Goal: Information Seeking & Learning: Learn about a topic

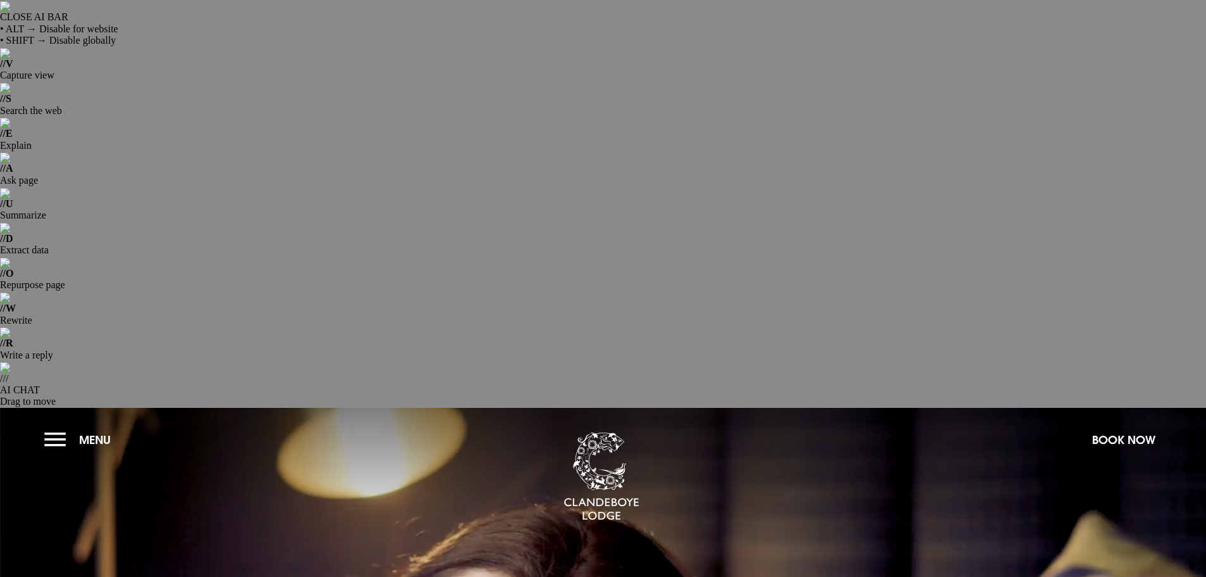
click at [53, 426] on button "Menu" at bounding box center [80, 439] width 73 height 27
click at [61, 426] on button "Menu" at bounding box center [80, 439] width 73 height 27
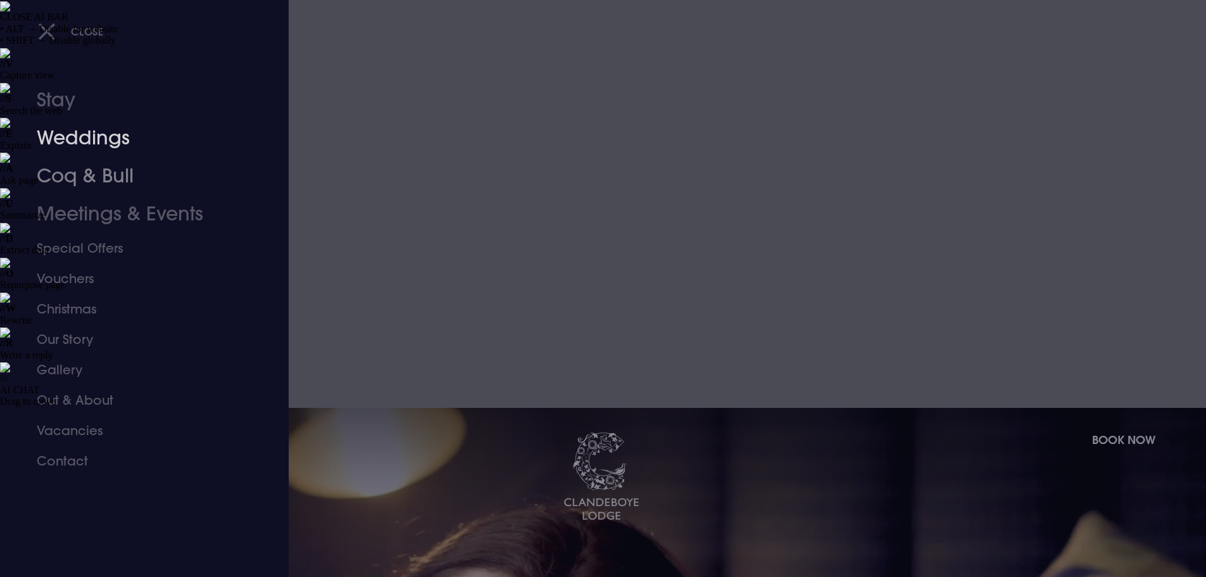
click at [94, 142] on link "Weddings" at bounding box center [137, 138] width 200 height 38
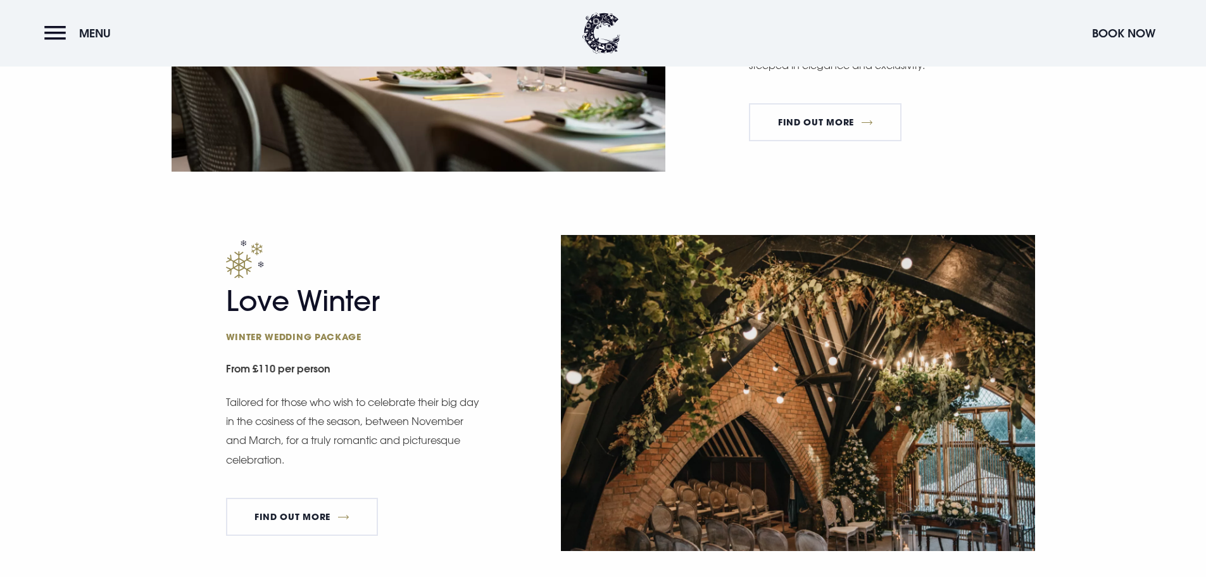
scroll to position [1962, 0]
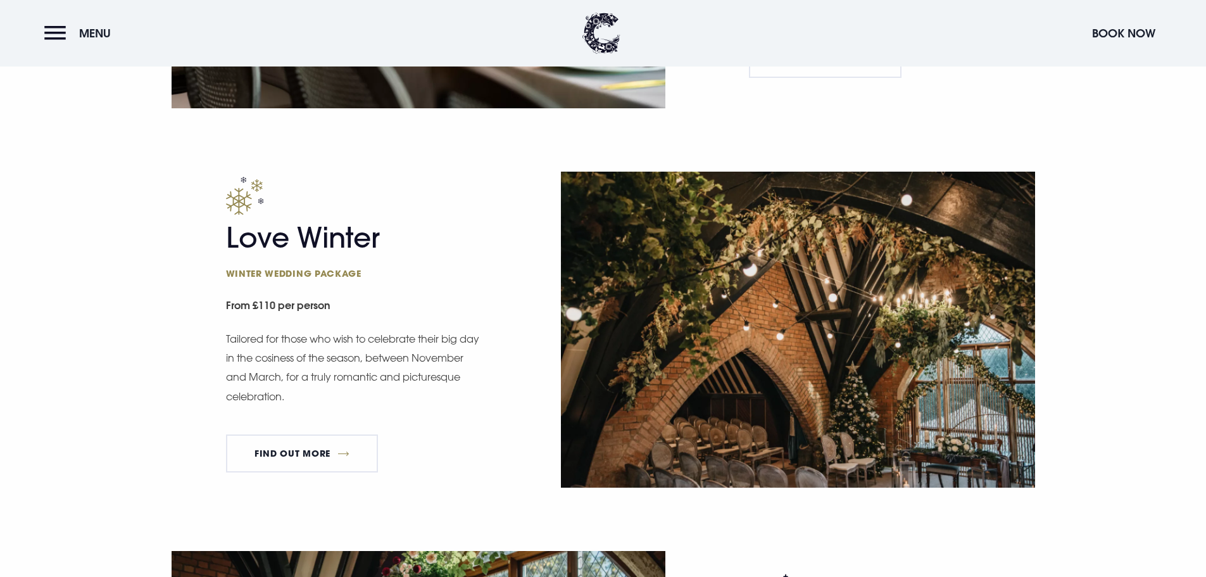
drag, startPoint x: 860, startPoint y: 289, endPoint x: 746, endPoint y: 301, distance: 114.5
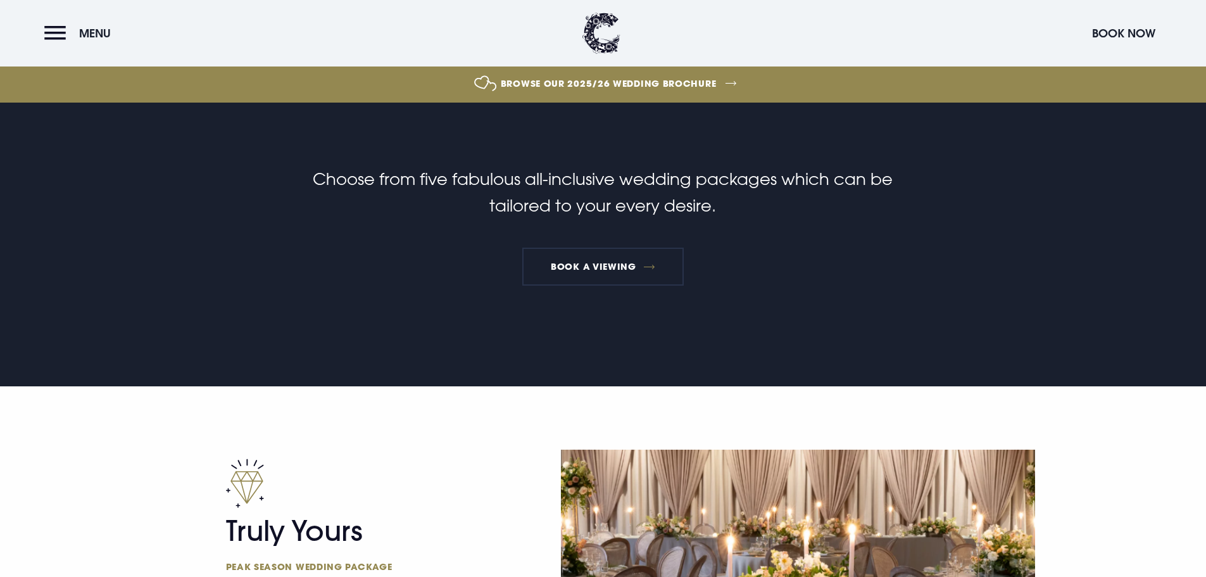
scroll to position [886, 0]
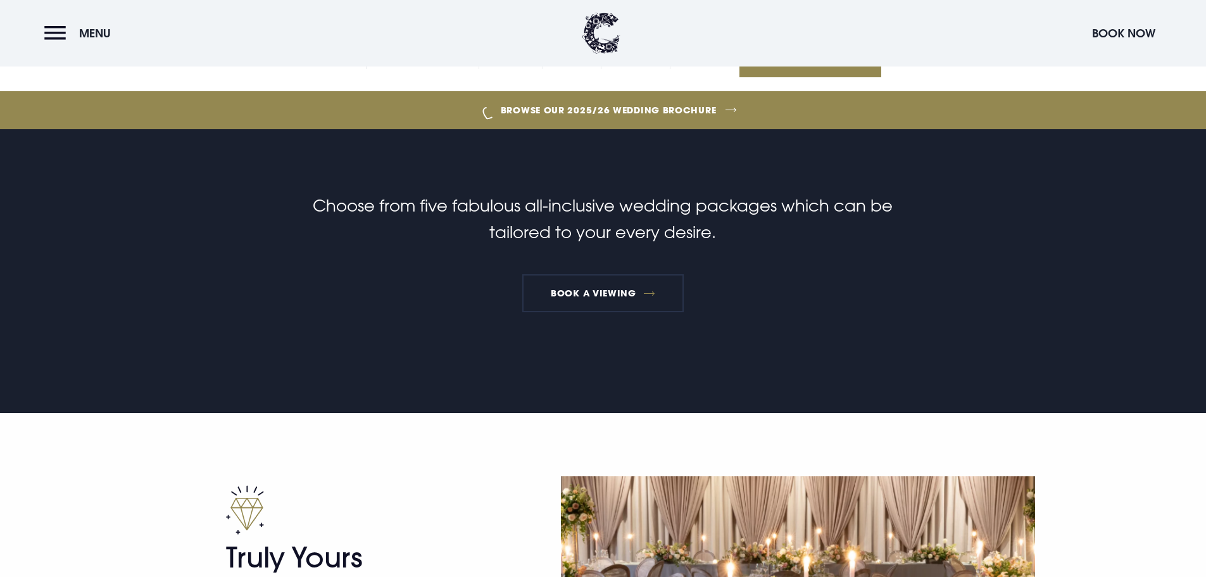
drag, startPoint x: 301, startPoint y: 217, endPoint x: 224, endPoint y: 218, distance: 76.6
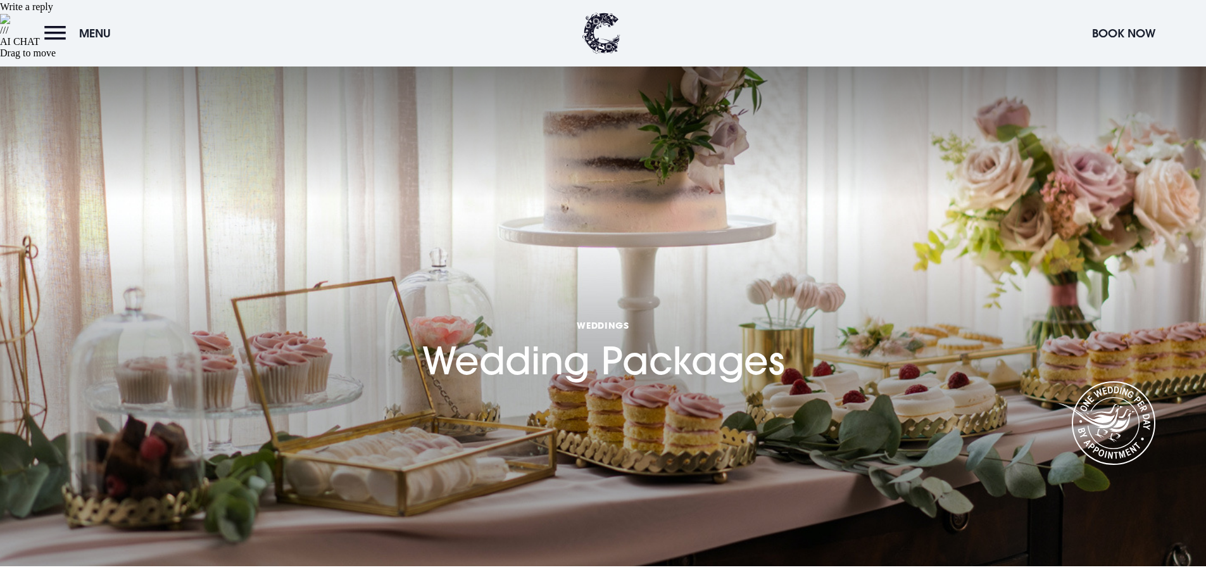
scroll to position [190, 0]
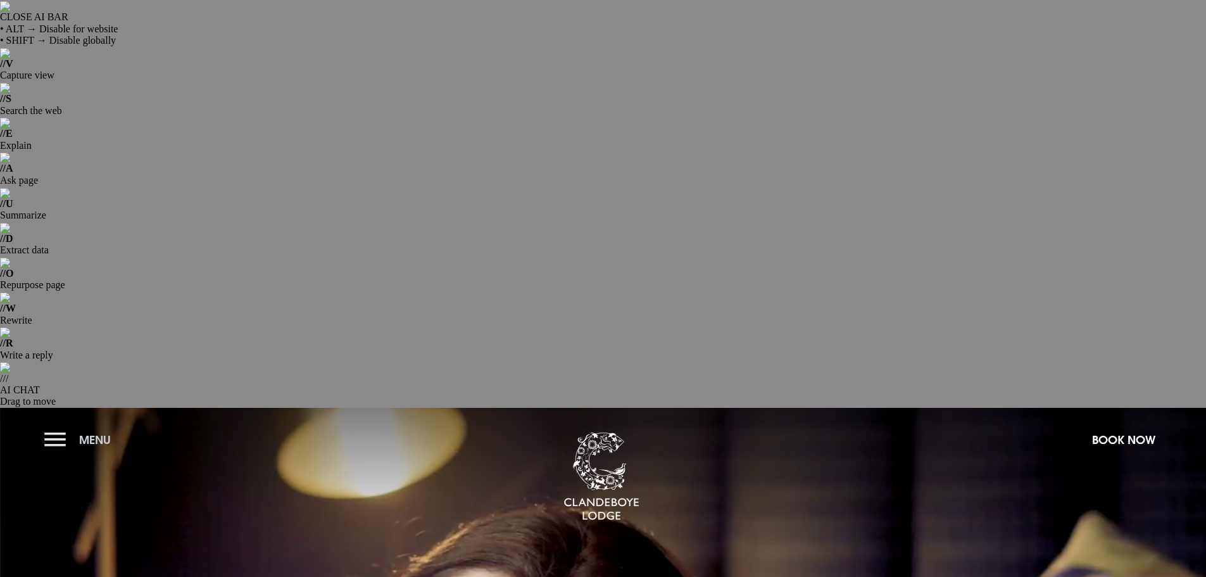
click at [47, 426] on button "Menu" at bounding box center [80, 439] width 73 height 27
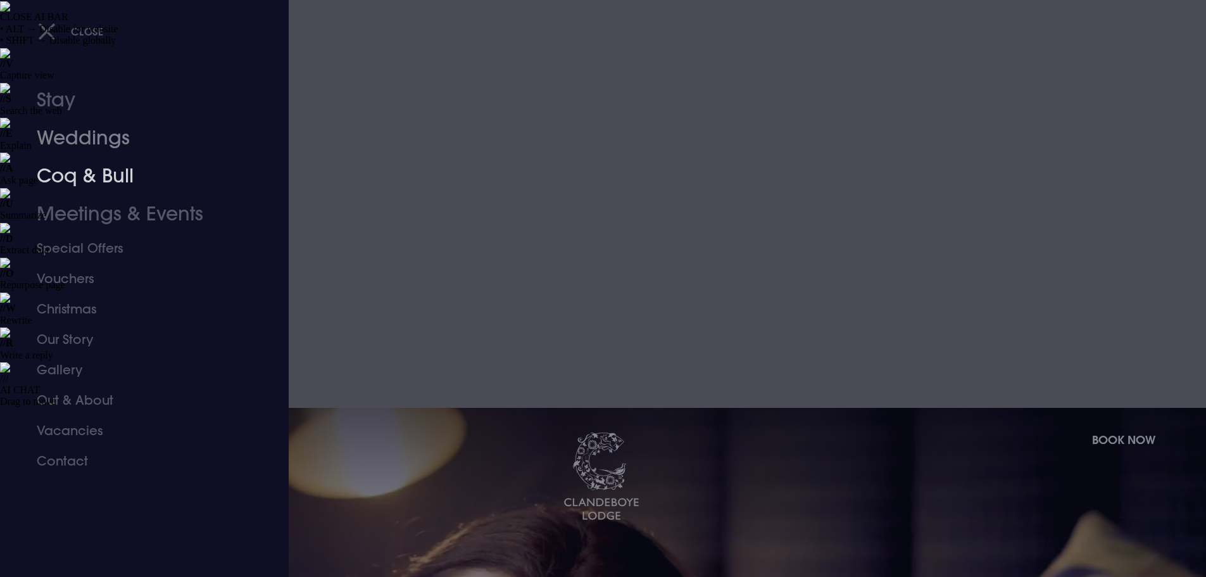
click at [103, 137] on link "Weddings" at bounding box center [137, 138] width 200 height 38
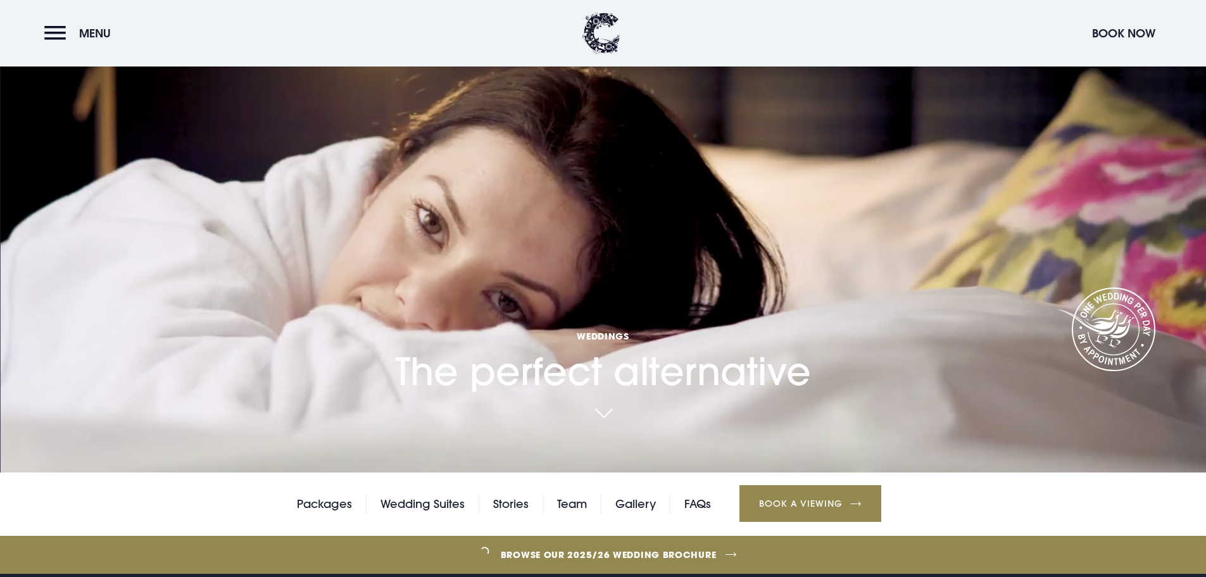
scroll to position [443, 0]
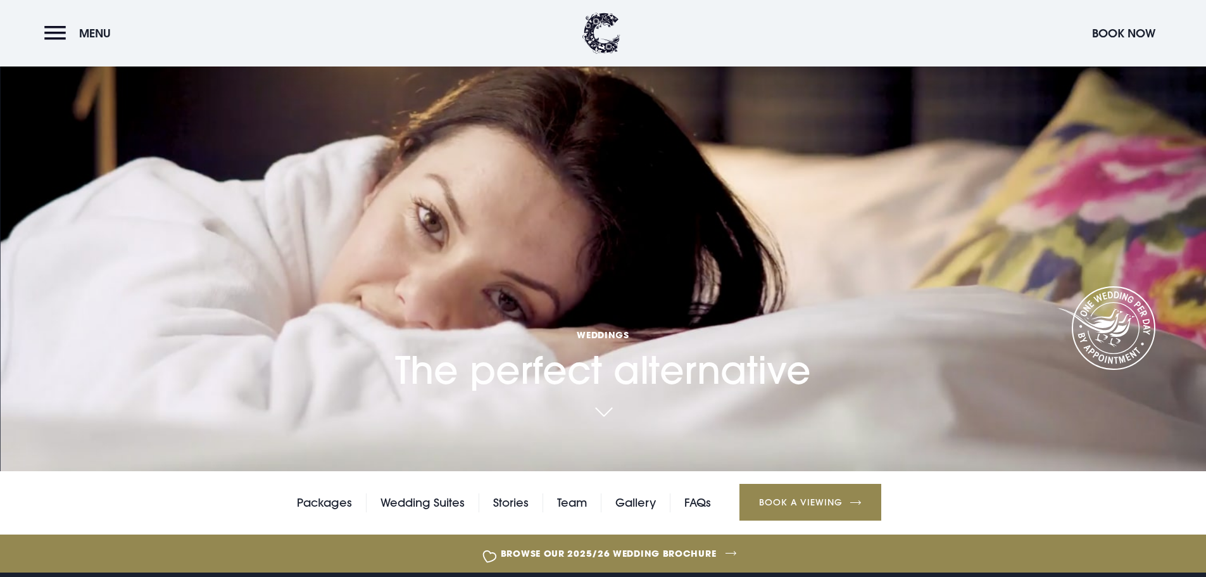
click at [532, 529] on link "Browse our 2025/26 wedding brochure" at bounding box center [608, 552] width 2627 height 47
